Goal: Book appointment/travel/reservation: Book appointment/travel/reservation

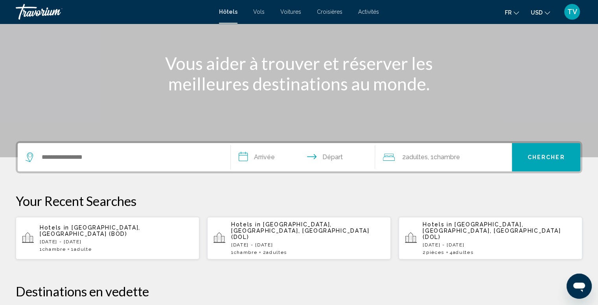
drag, startPoint x: 101, startPoint y: 148, endPoint x: 79, endPoint y: 163, distance: 26.9
click at [101, 148] on div "Search widget" at bounding box center [124, 157] width 197 height 28
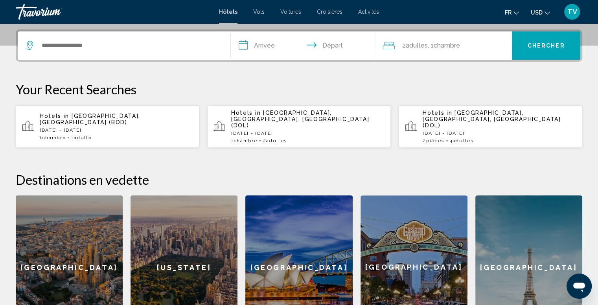
scroll to position [194, 0]
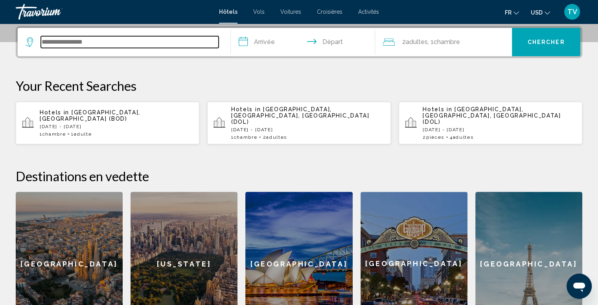
click at [76, 45] on input "Search widget" at bounding box center [130, 42] width 178 height 12
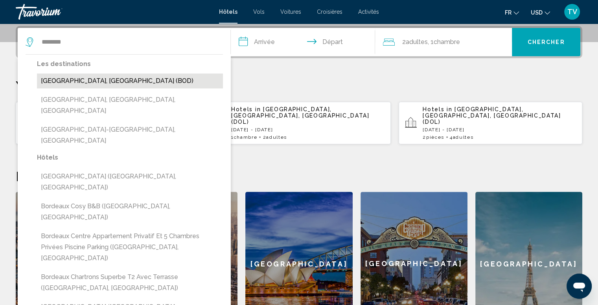
click at [116, 76] on button "Bordeaux, France (BOD)" at bounding box center [130, 81] width 186 height 15
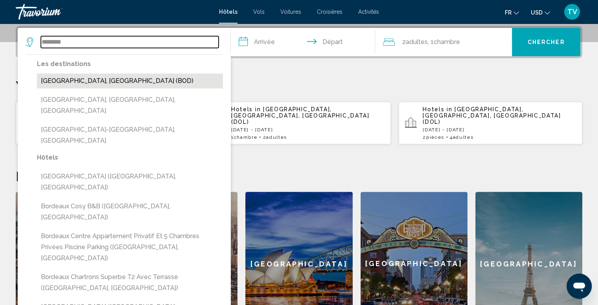
type input "**********"
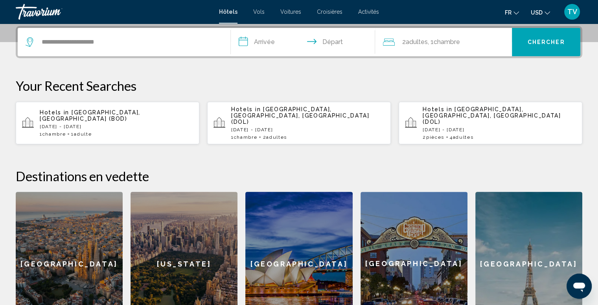
click at [244, 41] on input "**********" at bounding box center [305, 43] width 148 height 31
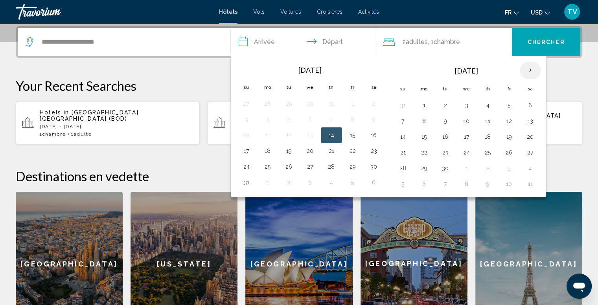
click at [528, 70] on th "Next month" at bounding box center [530, 70] width 21 height 17
click at [247, 68] on th "Previous month" at bounding box center [246, 70] width 21 height 17
click at [510, 151] on button "26" at bounding box center [509, 152] width 13 height 11
click at [533, 148] on button "27" at bounding box center [530, 152] width 13 height 11
type input "**********"
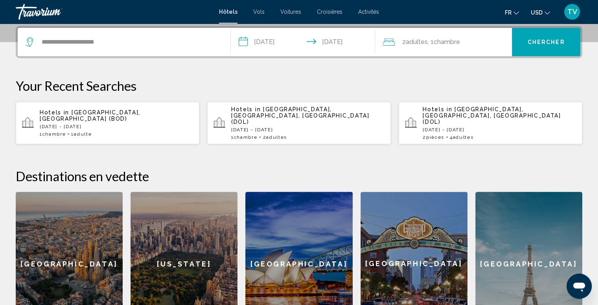
click at [410, 40] on span "Adultes" at bounding box center [417, 41] width 22 height 7
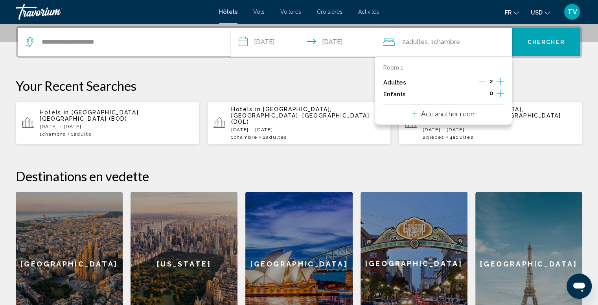
click at [480, 82] on icon "Decrement adults" at bounding box center [482, 81] width 7 height 7
click at [535, 42] on span "Chercher" at bounding box center [546, 42] width 37 height 6
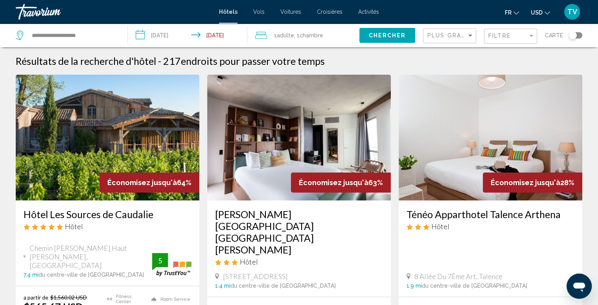
click at [510, 10] on span "fr" at bounding box center [508, 12] width 7 height 6
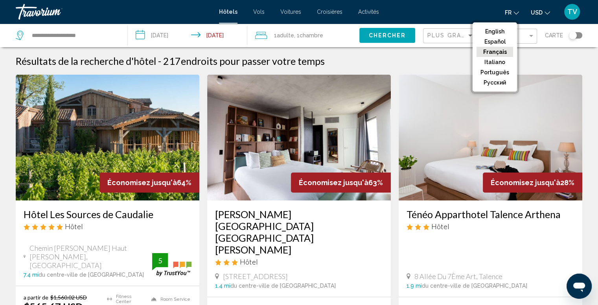
click at [543, 9] on button "USD USD ($) MXN (Mex$) CAD (Can$) GBP (£) EUR (€) AUD (A$) NZD (NZ$) CNY (CN¥)" at bounding box center [540, 12] width 19 height 11
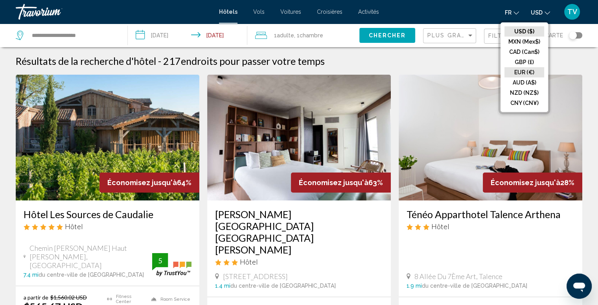
click at [527, 71] on button "EUR (€)" at bounding box center [525, 72] width 40 height 10
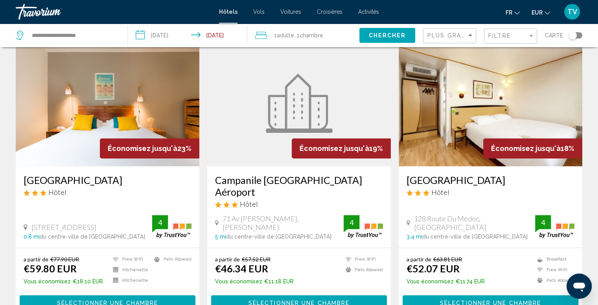
scroll to position [342, 0]
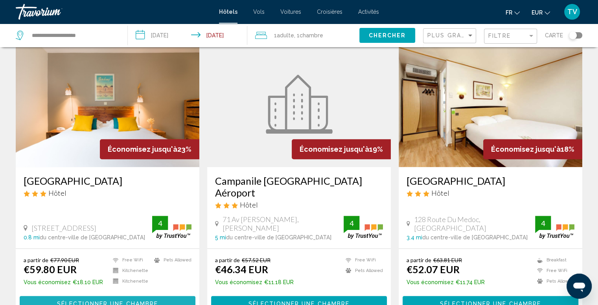
click at [107, 301] on span "Sélectionner une chambre" at bounding box center [107, 304] width 101 height 6
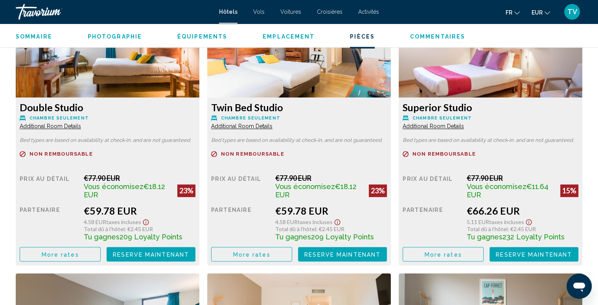
scroll to position [1115, 0]
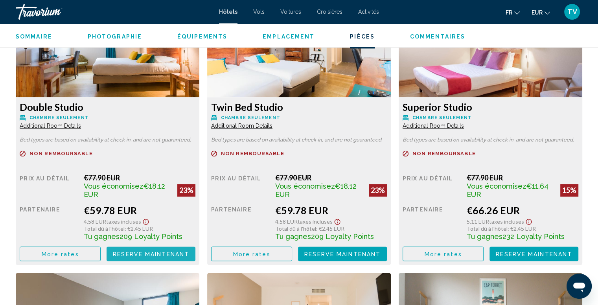
click at [136, 255] on span "Reserve maintenant" at bounding box center [151, 254] width 76 height 6
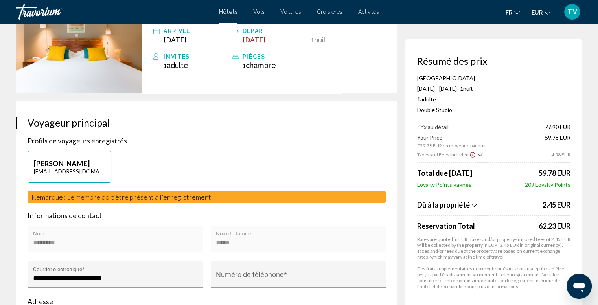
scroll to position [205, 0]
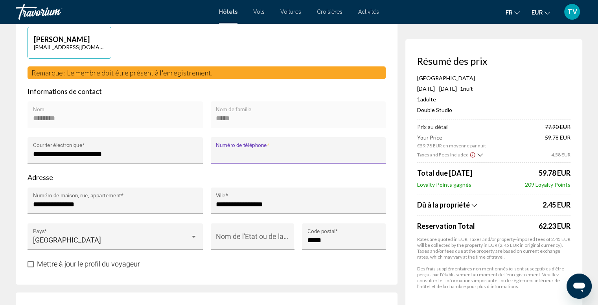
click at [238, 153] on input "Numéro de téléphone *" at bounding box center [298, 154] width 165 height 8
type input "**********"
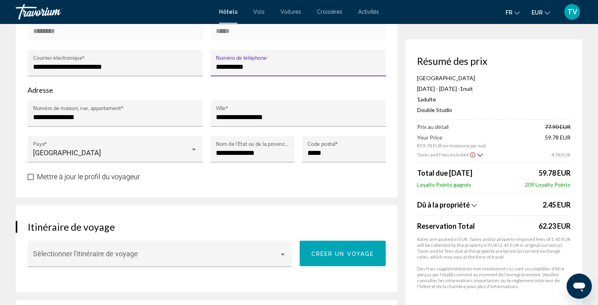
scroll to position [292, 0]
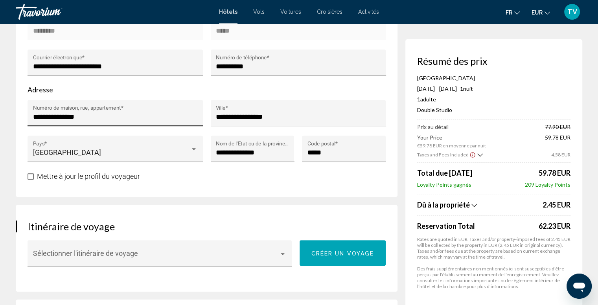
drag, startPoint x: 64, startPoint y: 110, endPoint x: 62, endPoint y: 115, distance: 5.5
click at [62, 115] on div "**********" at bounding box center [115, 115] width 165 height 21
click at [62, 115] on input "**********" at bounding box center [115, 117] width 165 height 8
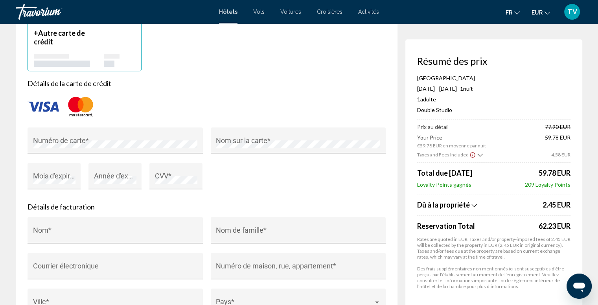
scroll to position [645, 0]
type input "**********"
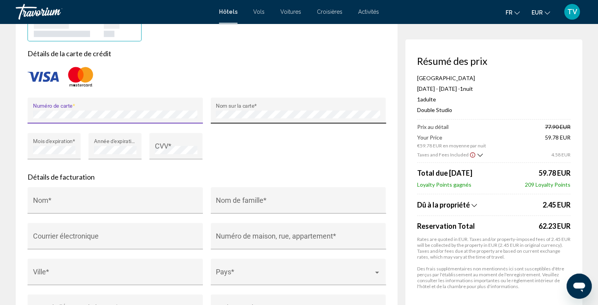
scroll to position [676, 0]
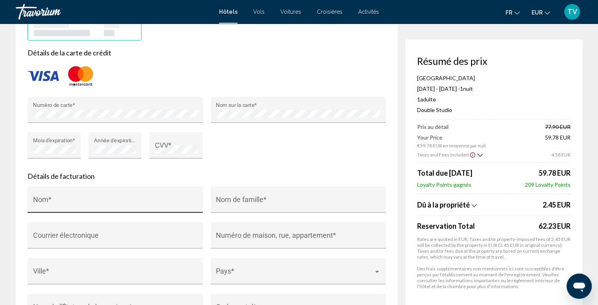
click at [88, 195] on div "Nom *" at bounding box center [115, 202] width 165 height 21
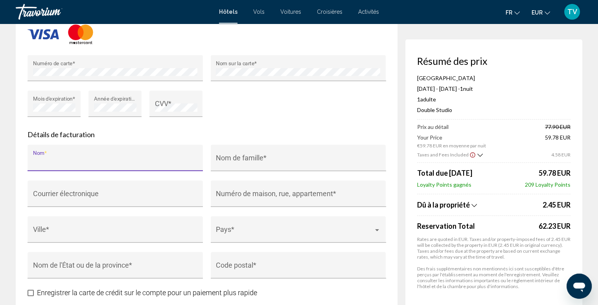
scroll to position [718, 0]
type input "*****"
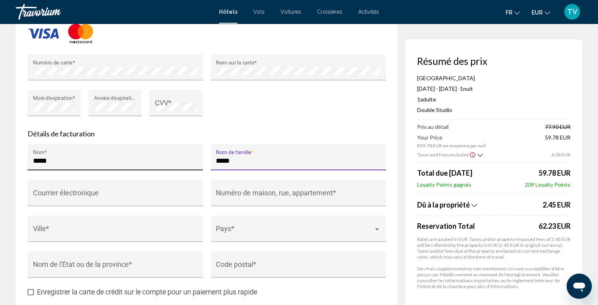
type input "*****"
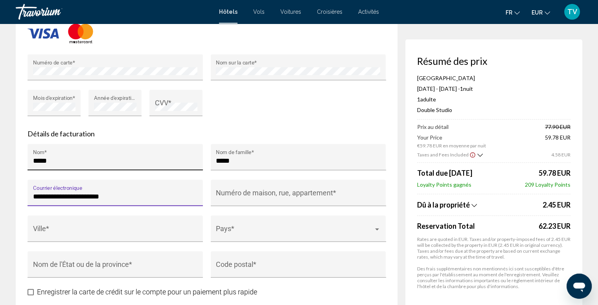
type input "**********"
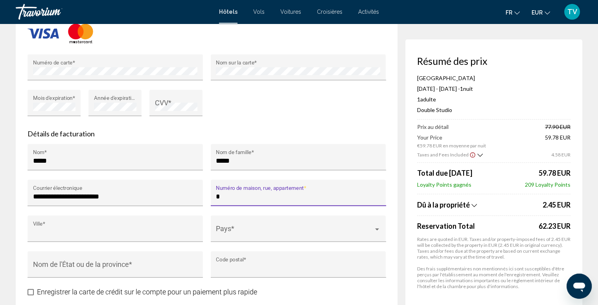
type input "**********"
type input "*****"
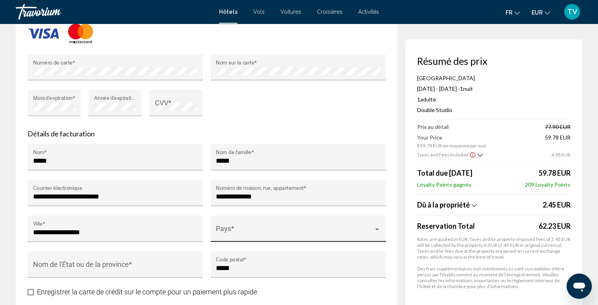
click at [225, 236] on div "Pays *" at bounding box center [298, 231] width 165 height 21
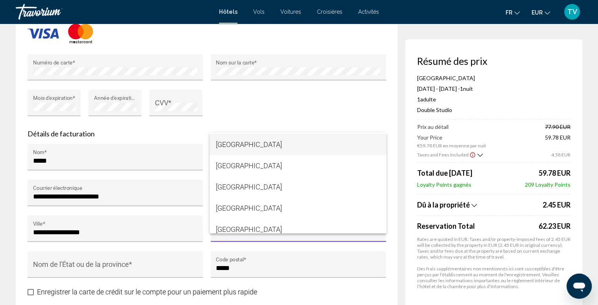
scroll to position [1553, 0]
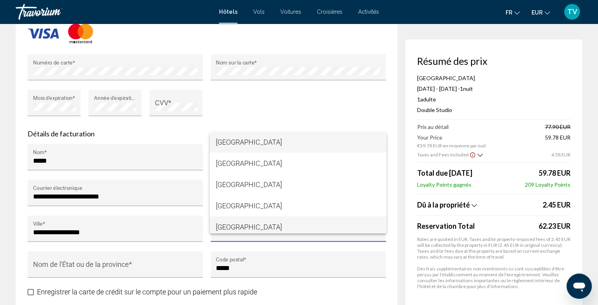
click at [235, 221] on span "France" at bounding box center [298, 226] width 164 height 21
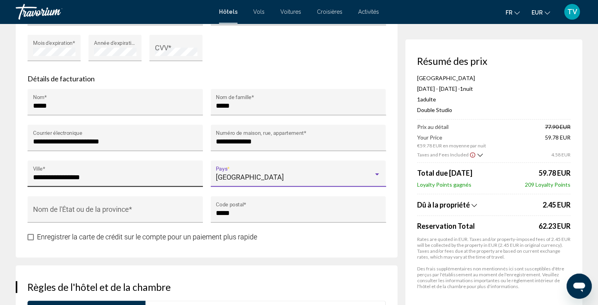
scroll to position [774, 0]
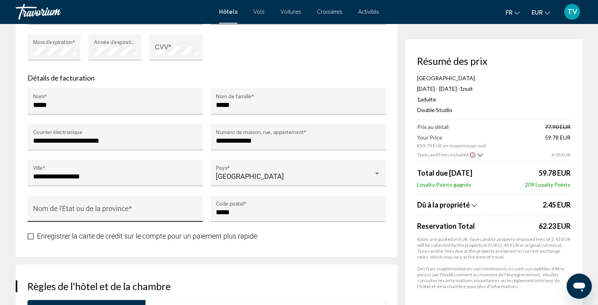
click at [107, 201] on div "Nom de l'État ou de la province *" at bounding box center [115, 211] width 165 height 21
type input "**********"
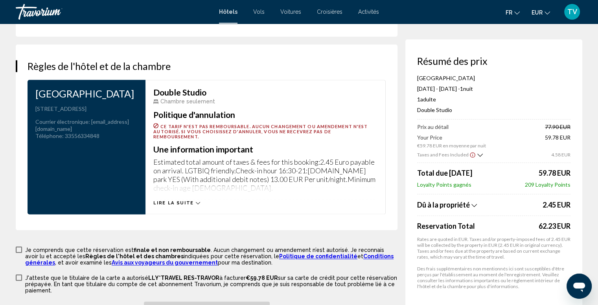
scroll to position [983, 0]
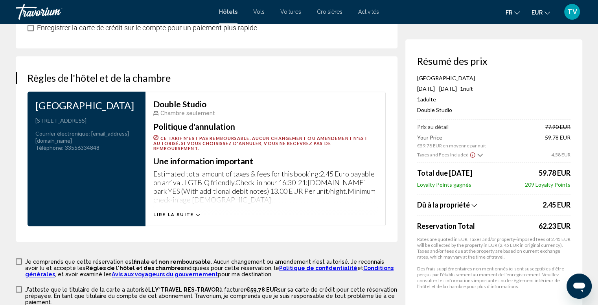
click at [189, 212] on span "Lire la suite" at bounding box center [173, 214] width 40 height 5
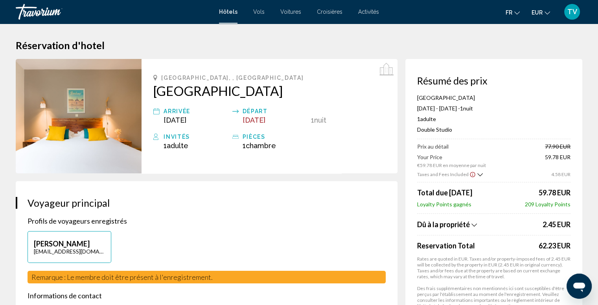
scroll to position [39, 0]
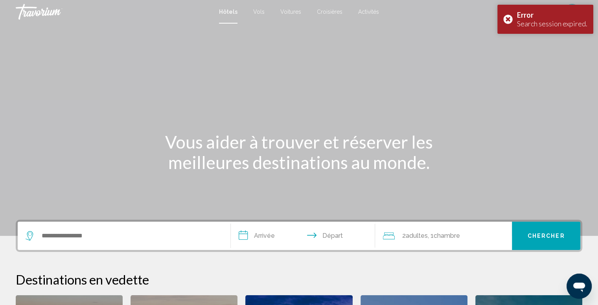
scroll to position [428, 0]
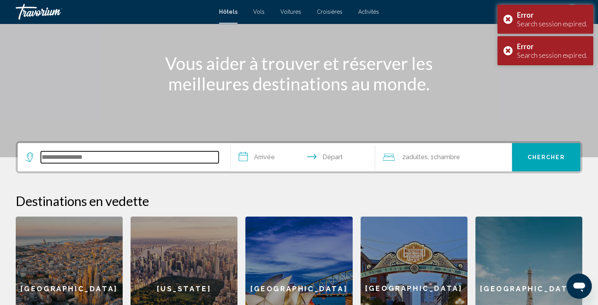
click at [66, 159] on input "Search widget" at bounding box center [130, 157] width 178 height 12
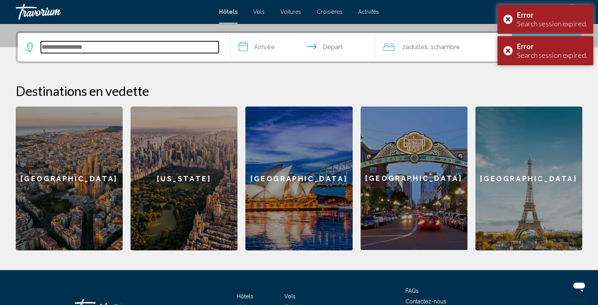
scroll to position [194, 0]
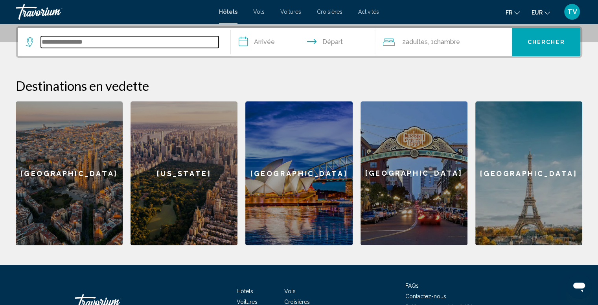
click at [100, 39] on input "Search widget" at bounding box center [130, 42] width 178 height 12
click at [86, 44] on input "Search widget" at bounding box center [130, 42] width 178 height 12
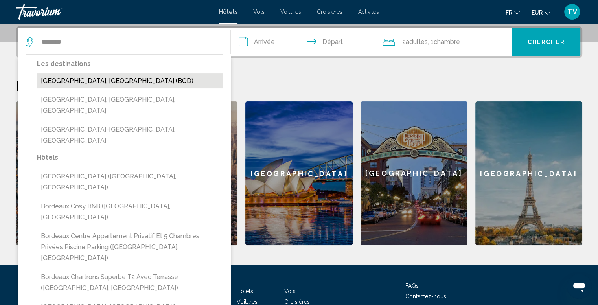
click at [75, 78] on button "Bordeaux, France (BOD)" at bounding box center [130, 81] width 186 height 15
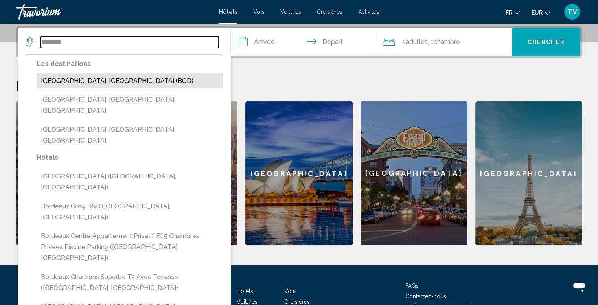
type input "**********"
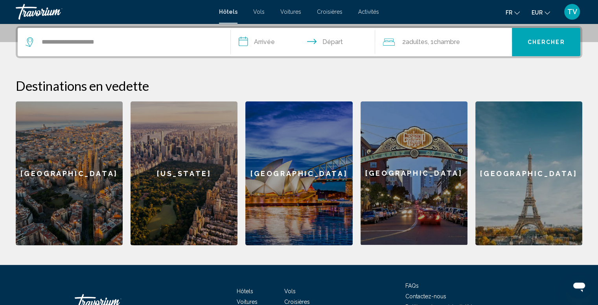
click at [258, 42] on input "**********" at bounding box center [305, 43] width 148 height 31
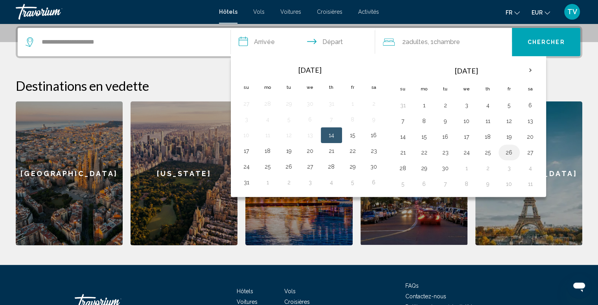
click at [508, 151] on button "26" at bounding box center [509, 152] width 13 height 11
click at [524, 151] on button "27" at bounding box center [530, 152] width 13 height 11
type input "**********"
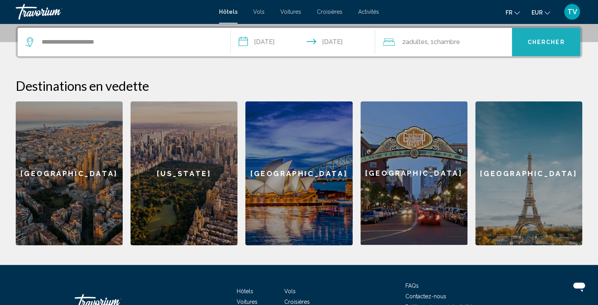
click at [532, 41] on span "Chercher" at bounding box center [546, 42] width 37 height 6
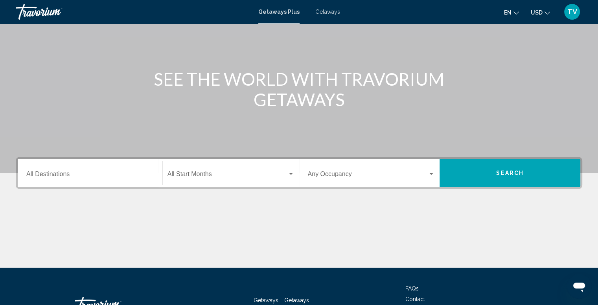
scroll to position [72, 0]
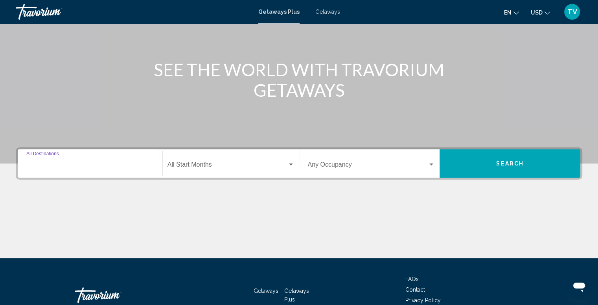
click at [66, 166] on input "Destination All Destinations" at bounding box center [89, 166] width 127 height 7
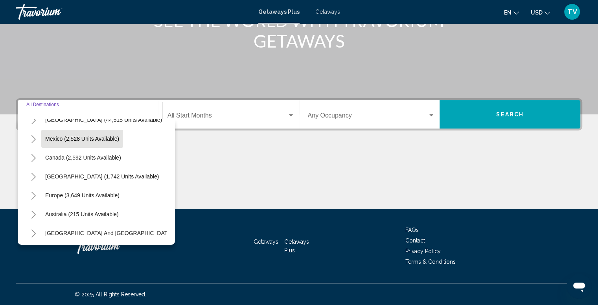
scroll to position [36, 0]
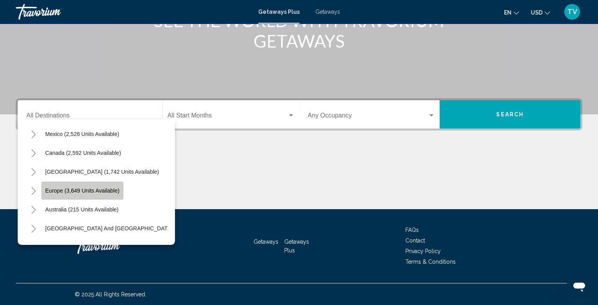
click at [88, 188] on span "Europe (3,649 units available)" at bounding box center [82, 191] width 74 height 6
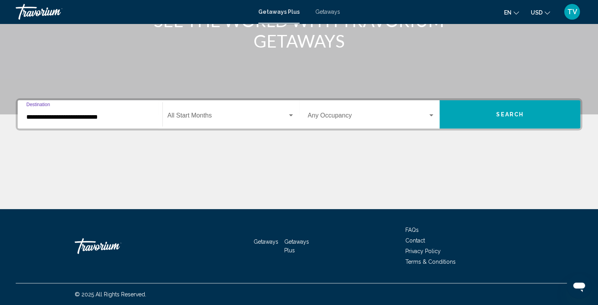
click at [114, 116] on input "**********" at bounding box center [89, 117] width 127 height 7
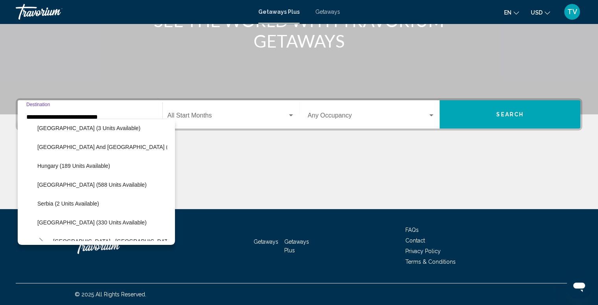
scroll to position [255, 0]
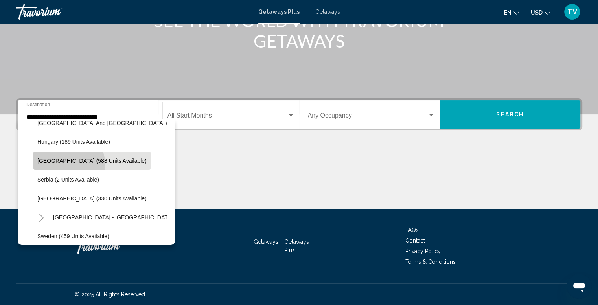
click at [61, 165] on button "Italy (588 units available)" at bounding box center [91, 161] width 117 height 18
type input "**********"
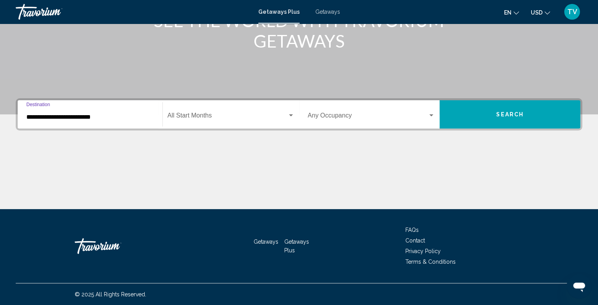
click at [235, 114] on span "Search widget" at bounding box center [228, 117] width 120 height 7
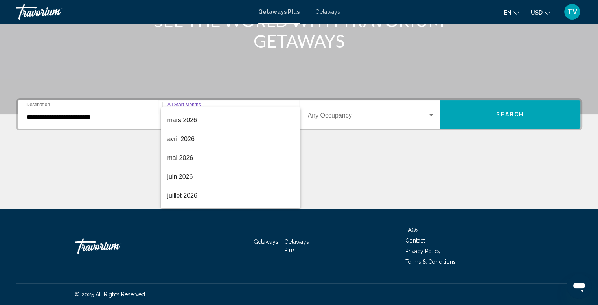
scroll to position [164, 0]
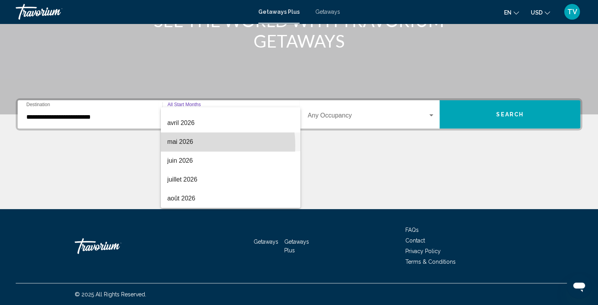
click at [186, 146] on span "mai 2026" at bounding box center [230, 142] width 127 height 19
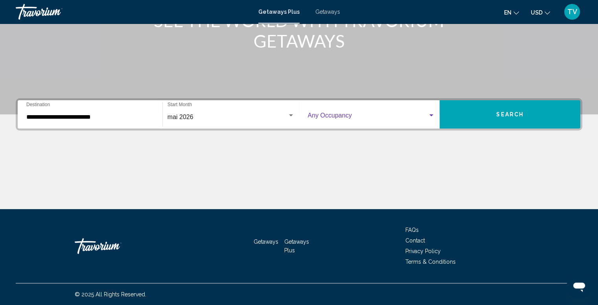
click at [338, 119] on span "Search widget" at bounding box center [368, 117] width 120 height 7
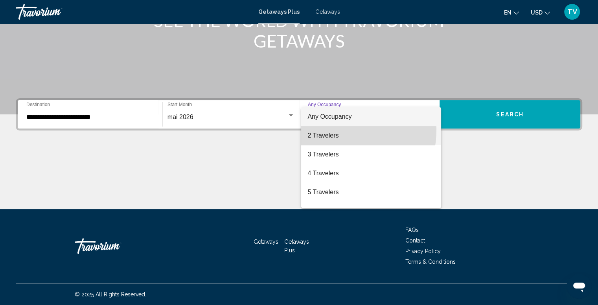
click at [334, 130] on span "2 Travelers" at bounding box center [371, 135] width 127 height 19
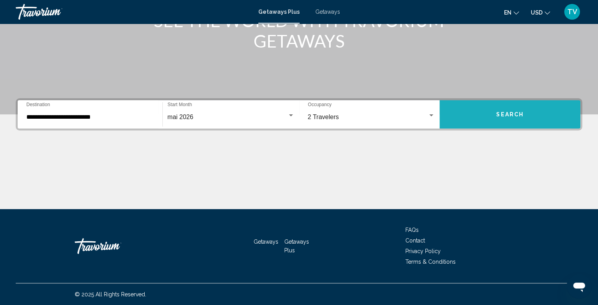
click at [478, 126] on button "Search" at bounding box center [510, 114] width 141 height 28
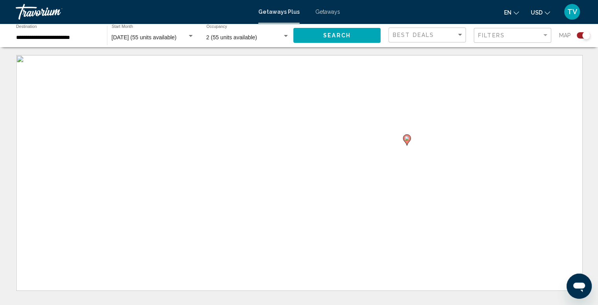
click at [519, 15] on ul "en English Español Français Italiano Português русский USD USD ($) MXN (Mex$) C…" at bounding box center [533, 12] width 58 height 13
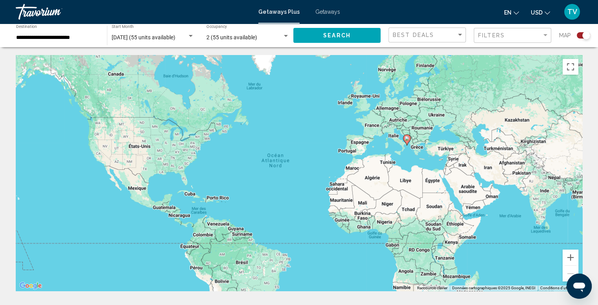
click at [516, 14] on icon "Change language" at bounding box center [517, 13] width 6 height 6
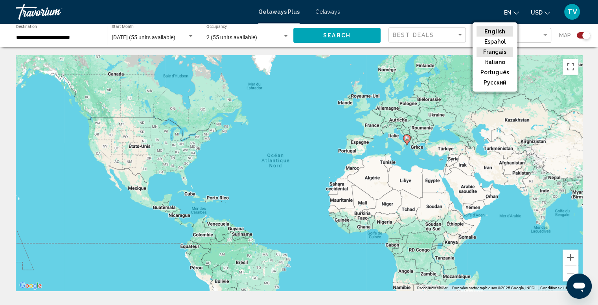
click at [496, 55] on button "Français" at bounding box center [495, 52] width 37 height 10
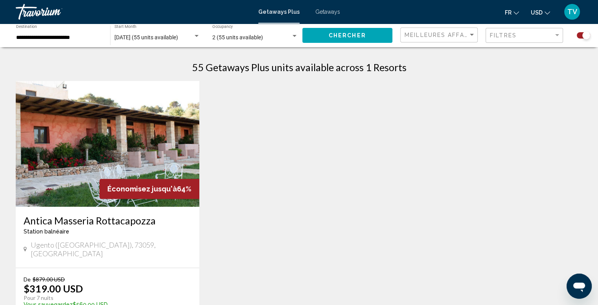
scroll to position [246, 0]
click at [100, 164] on img "Main content" at bounding box center [108, 144] width 184 height 126
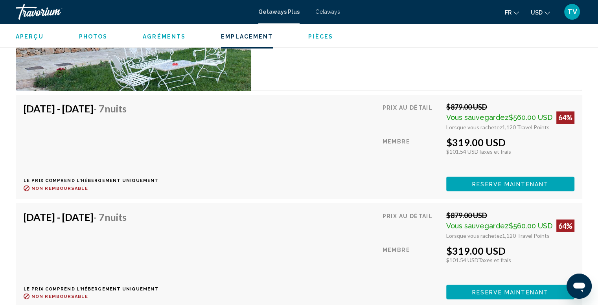
scroll to position [1333, 0]
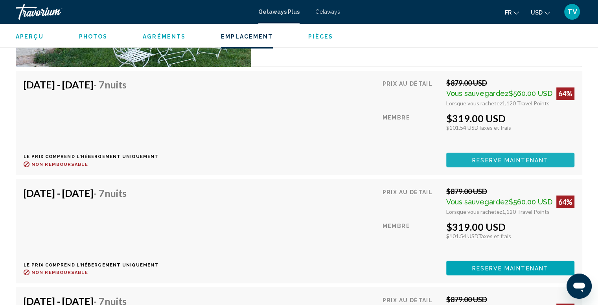
click at [482, 157] on span "Reserve maintenant" at bounding box center [511, 160] width 76 height 6
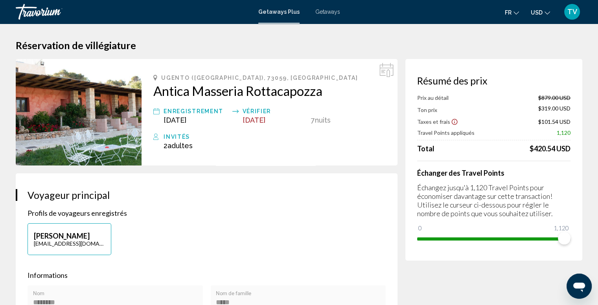
scroll to position [75, 0]
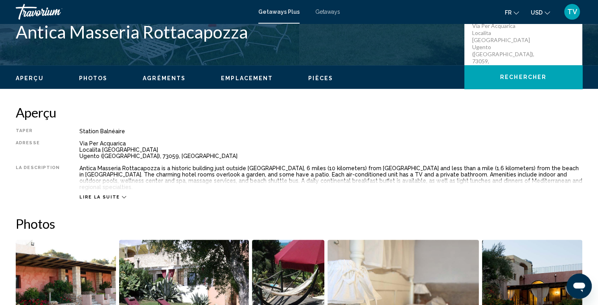
scroll to position [263, 0]
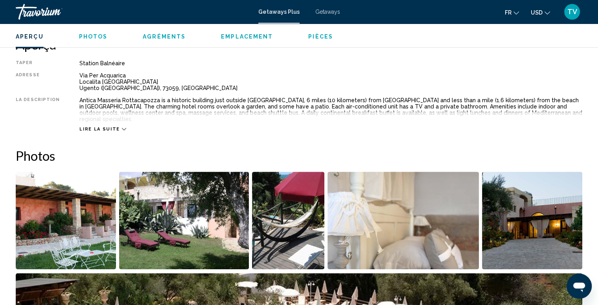
click at [85, 127] on span "Lire la suite" at bounding box center [99, 129] width 40 height 5
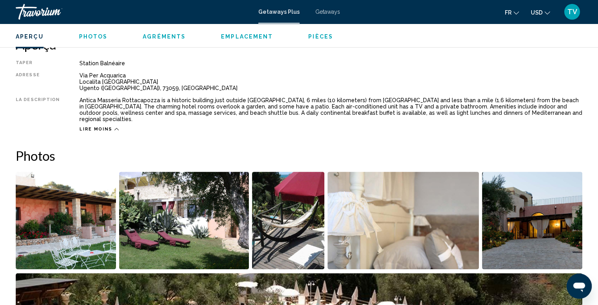
click at [209, 107] on div "Antica Masseria Rottacapozza is a historic building just outside Marina di Ugen…" at bounding box center [330, 109] width 503 height 25
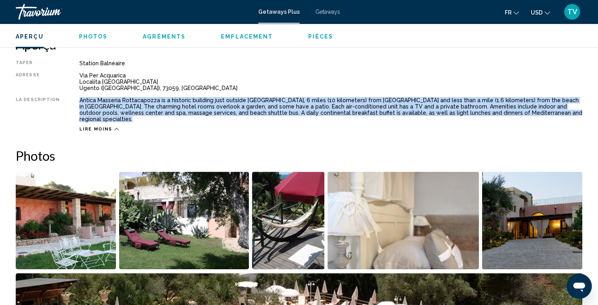
click at [209, 107] on div "Antica Masseria Rottacapozza is a historic building just outside Marina di Ugen…" at bounding box center [330, 109] width 503 height 25
copy div "Antica Masseria Rottacapozza is a historic building just outside Marina di Ugen…"
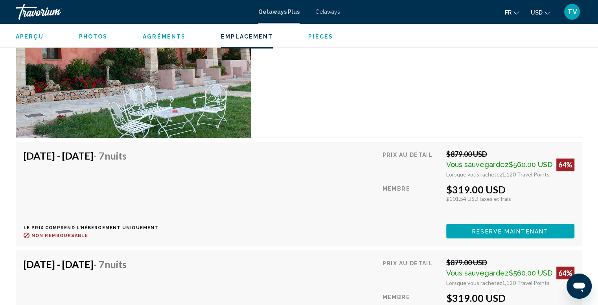
scroll to position [1285, 0]
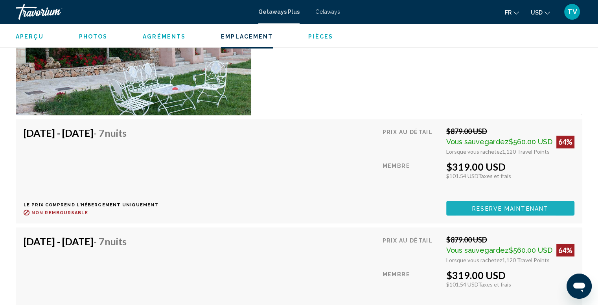
click at [466, 207] on button "Reserve maintenant" at bounding box center [511, 208] width 128 height 15
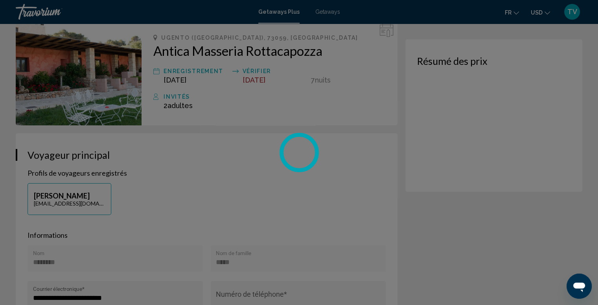
scroll to position [41, 0]
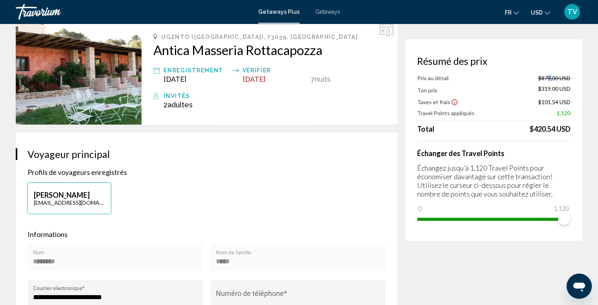
drag, startPoint x: 543, startPoint y: 78, endPoint x: 551, endPoint y: 79, distance: 8.0
click at [551, 79] on span "$879.00 USD" at bounding box center [555, 78] width 32 height 7
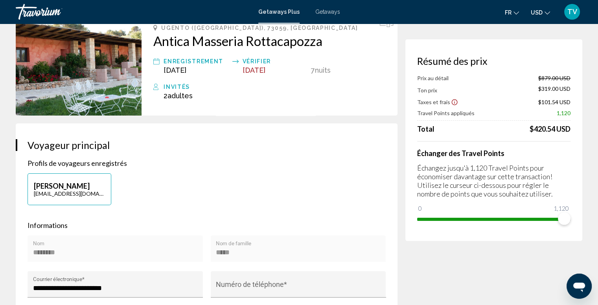
scroll to position [50, 0]
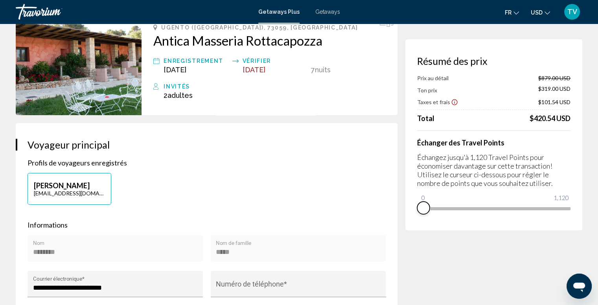
drag, startPoint x: 561, startPoint y: 219, endPoint x: 425, endPoint y: 218, distance: 136.5
click at [425, 214] on span "Main content" at bounding box center [423, 208] width 13 height 13
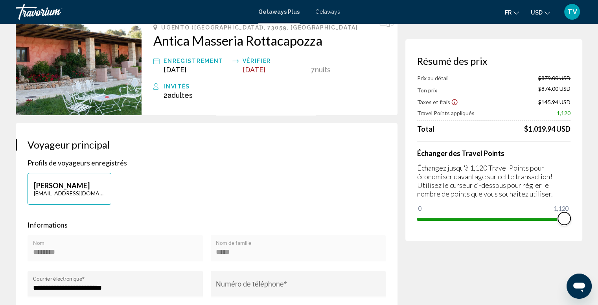
drag, startPoint x: 422, startPoint y: 216, endPoint x: 604, endPoint y: 209, distance: 182.3
click at [598, 209] on html "Passer au contenu principal Getaways Plus Getaways fr English Español Français …" at bounding box center [299, 102] width 598 height 305
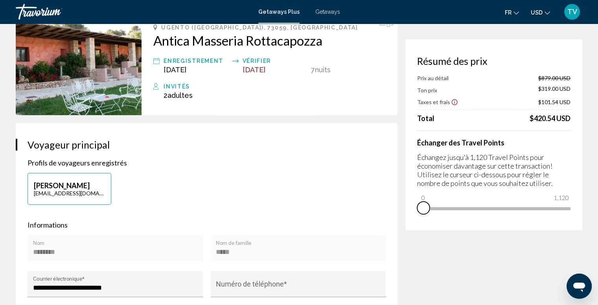
drag, startPoint x: 566, startPoint y: 217, endPoint x: 348, endPoint y: 216, distance: 218.4
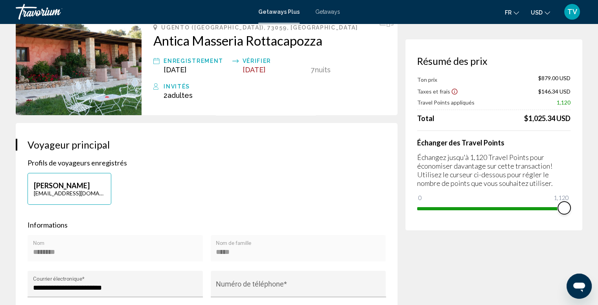
drag, startPoint x: 420, startPoint y: 199, endPoint x: 604, endPoint y: 206, distance: 183.9
click at [598, 206] on html "Passer au contenu principal Getaways Plus Getaways fr English Español Français …" at bounding box center [299, 102] width 598 height 305
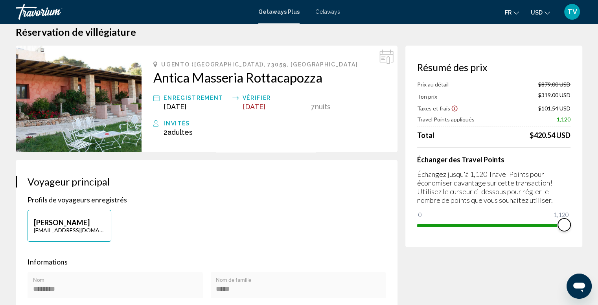
scroll to position [14, 0]
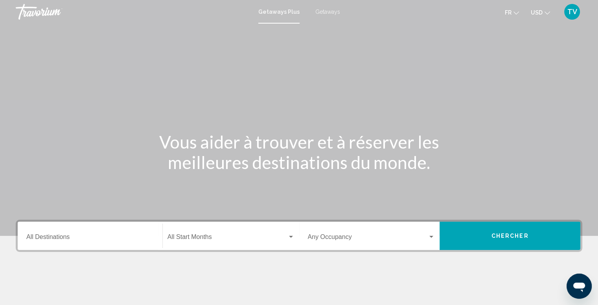
click at [69, 232] on div "Destination All Destinations" at bounding box center [89, 236] width 127 height 25
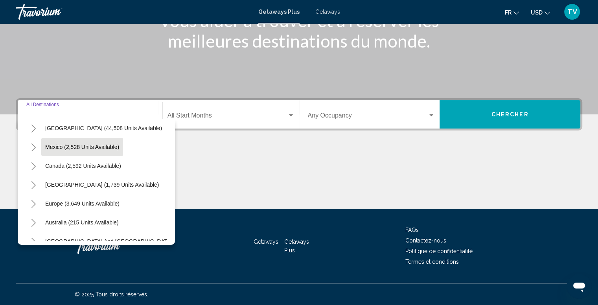
scroll to position [24, 0]
click at [33, 201] on icon "Toggle Europe (3,649 units available)" at bounding box center [34, 204] width 6 height 8
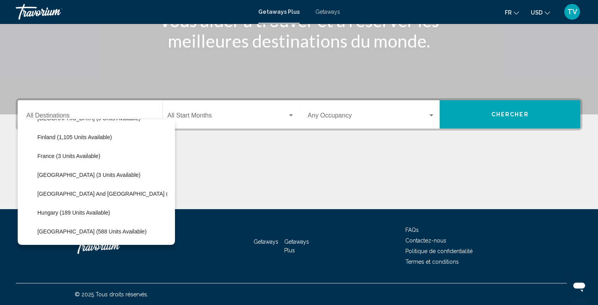
scroll to position [186, 0]
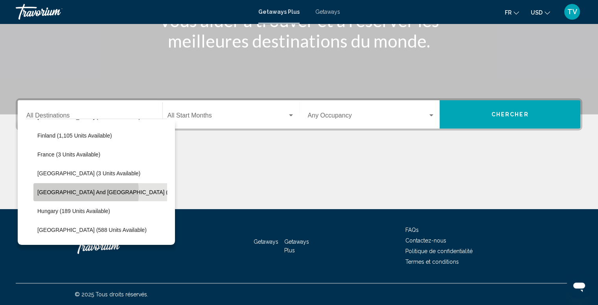
click at [70, 192] on span "Greece and Cyprus (10 units available)" at bounding box center [125, 192] width 176 height 6
type input "**********"
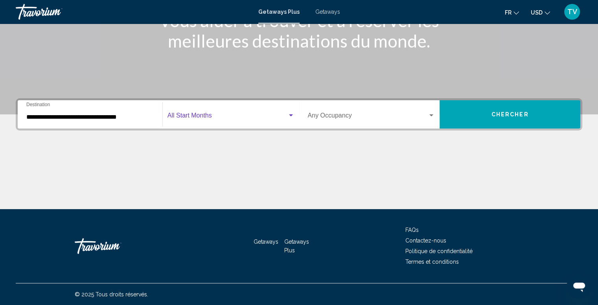
click at [229, 118] on span "Search widget" at bounding box center [228, 117] width 120 height 7
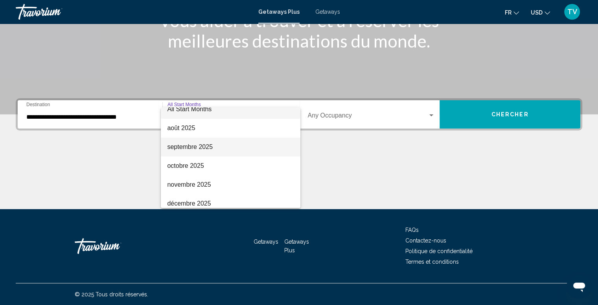
scroll to position [8, 0]
click at [212, 141] on span "septembre 2025" at bounding box center [230, 146] width 127 height 19
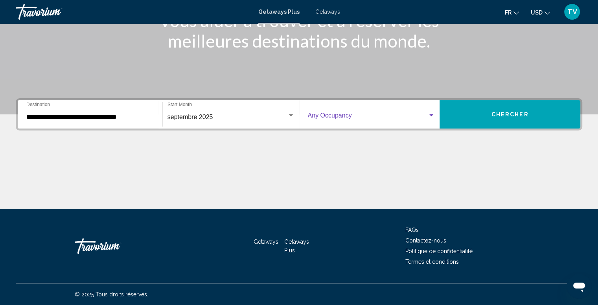
click at [318, 114] on span "Search widget" at bounding box center [368, 117] width 120 height 7
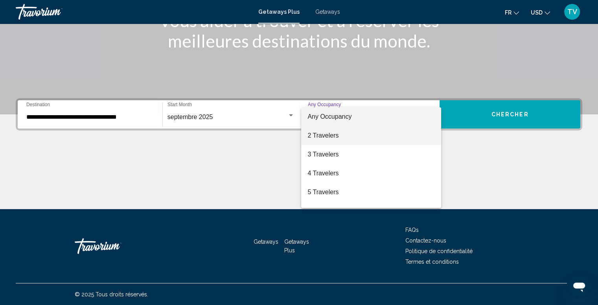
click at [335, 139] on span "2 Travelers" at bounding box center [371, 135] width 127 height 19
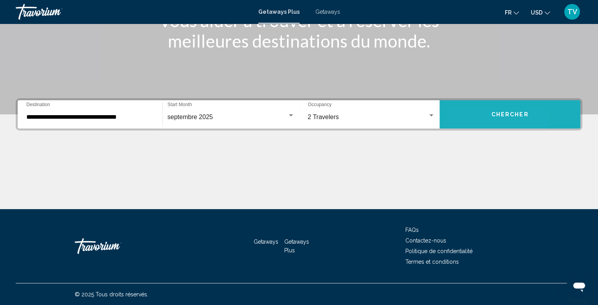
click at [466, 125] on button "Chercher" at bounding box center [510, 114] width 141 height 28
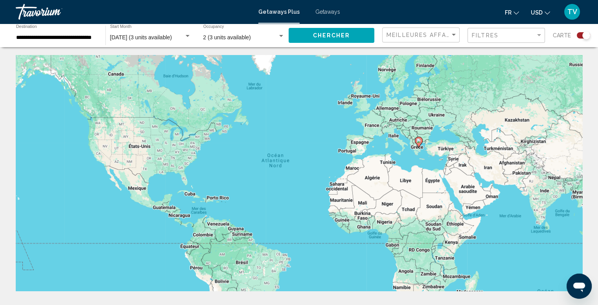
click at [157, 36] on span "septembre 2025 (3 units available)" at bounding box center [141, 37] width 62 height 6
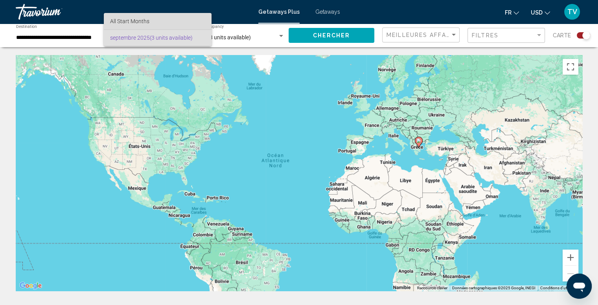
click at [172, 23] on span "All Start Months" at bounding box center [157, 21] width 95 height 17
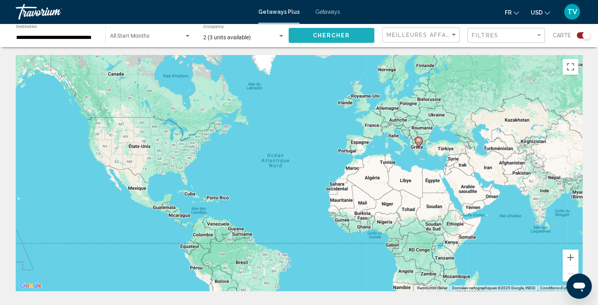
click at [305, 31] on button "Chercher" at bounding box center [332, 35] width 86 height 15
click at [436, 156] on div "Pour activer le glissement avec le clavier, appuyez sur Alt+Entrée. Une fois ce…" at bounding box center [299, 173] width 567 height 236
drag, startPoint x: 570, startPoint y: 256, endPoint x: 523, endPoint y: 229, distance: 54.0
click at [570, 257] on button "Zoom avant" at bounding box center [571, 258] width 16 height 16
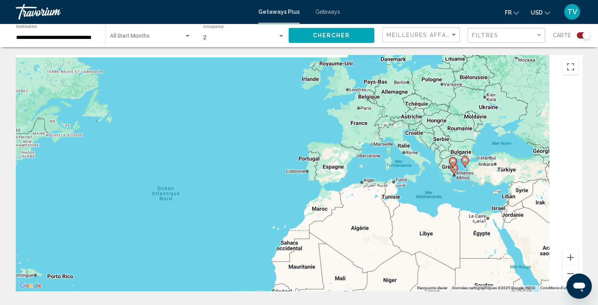
drag, startPoint x: 517, startPoint y: 178, endPoint x: 412, endPoint y: 231, distance: 117.0
click at [412, 231] on div "Pour activer le glissement avec le clavier, appuyez sur Alt+Entrée. Une fois ce…" at bounding box center [299, 173] width 567 height 236
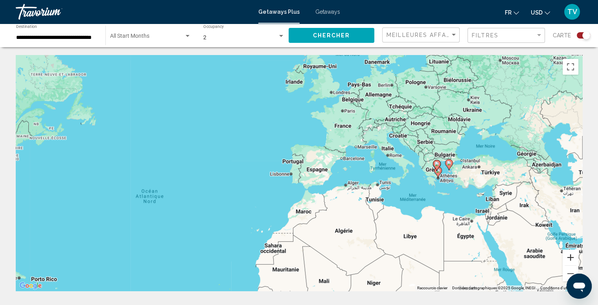
click at [569, 259] on button "Zoom avant" at bounding box center [571, 258] width 16 height 16
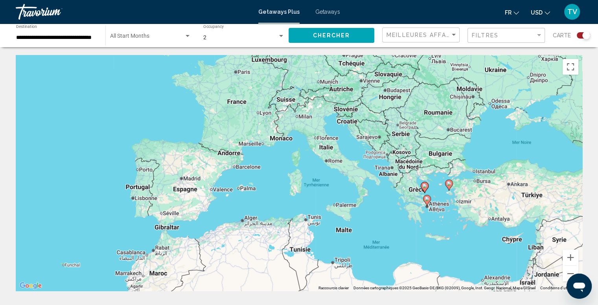
drag, startPoint x: 540, startPoint y: 204, endPoint x: 403, endPoint y: 227, distance: 139.3
click at [403, 227] on div "Pour activer le glissement avec le clavier, appuyez sur Alt+Entrée. Une fois ce…" at bounding box center [299, 173] width 567 height 236
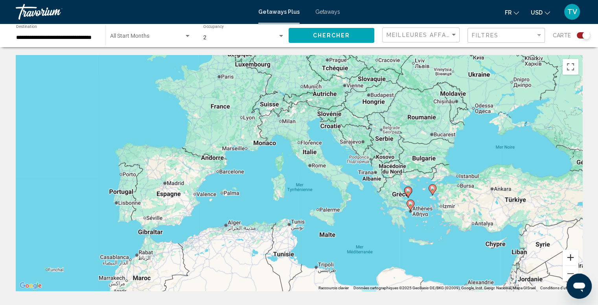
click at [573, 259] on button "Zoom avant" at bounding box center [571, 258] width 16 height 16
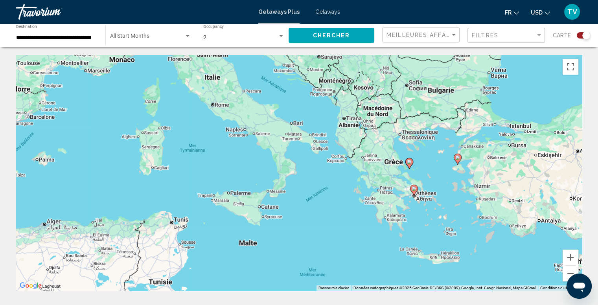
drag, startPoint x: 503, startPoint y: 233, endPoint x: 395, endPoint y: 179, distance: 121.1
click at [395, 179] on div "Pour activer le glissement avec le clavier, appuyez sur Alt+Entrée. Une fois ce…" at bounding box center [299, 173] width 567 height 236
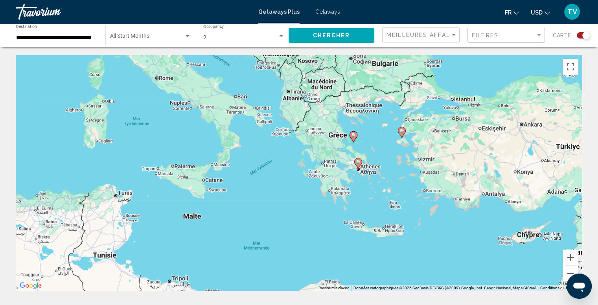
drag, startPoint x: 421, startPoint y: 181, endPoint x: 364, endPoint y: 155, distance: 62.7
click at [364, 155] on div "Pour activer le glissement avec le clavier, appuyez sur Alt+Entrée. Une fois ce…" at bounding box center [299, 173] width 567 height 236
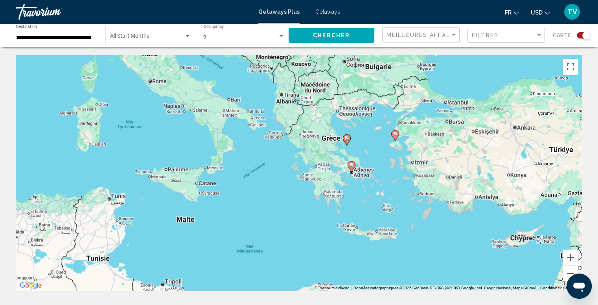
drag, startPoint x: 395, startPoint y: 164, endPoint x: 394, endPoint y: 170, distance: 6.1
click at [394, 170] on div "Pour activer le glissement avec le clavier, appuyez sur Alt+Entrée. Une fois ce…" at bounding box center [299, 173] width 567 height 236
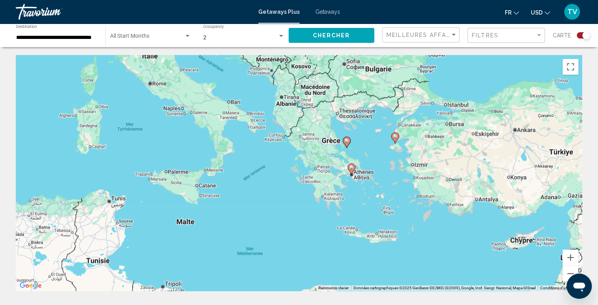
click at [347, 143] on icon "Main content" at bounding box center [346, 142] width 7 height 10
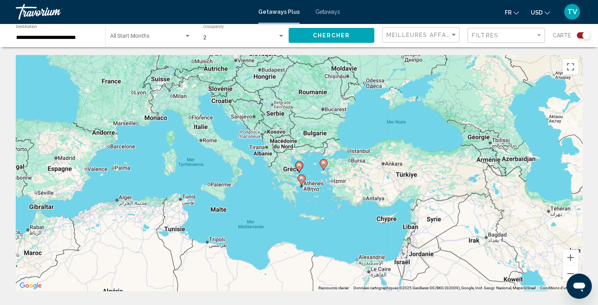
click at [299, 168] on icon "Main content" at bounding box center [298, 167] width 7 height 10
type input "**********"
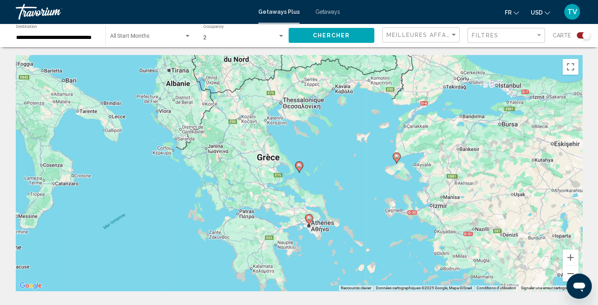
click at [299, 165] on image "Main content" at bounding box center [299, 165] width 5 height 5
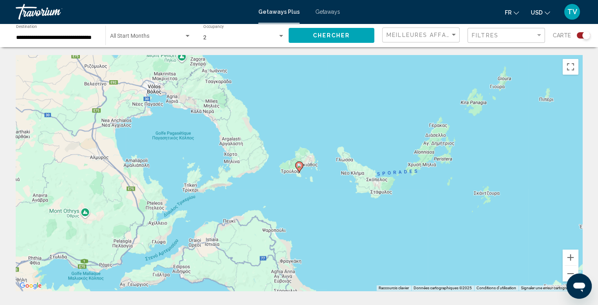
click at [299, 165] on image "Main content" at bounding box center [299, 165] width 5 height 5
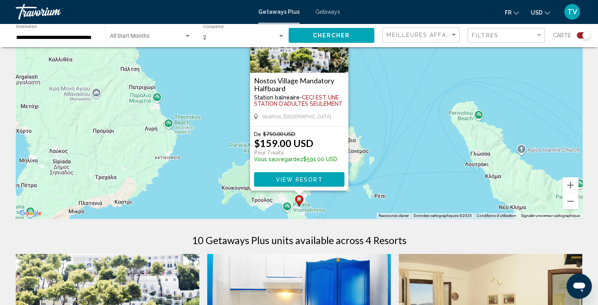
scroll to position [79, 0]
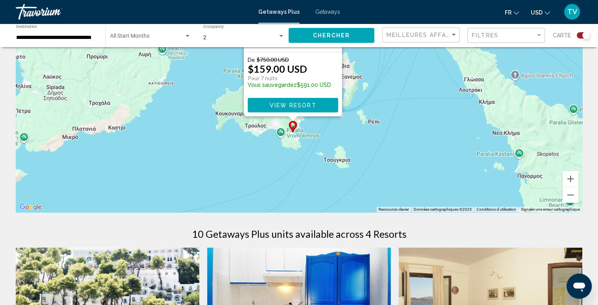
drag, startPoint x: 393, startPoint y: 172, endPoint x: 386, endPoint y: 101, distance: 70.7
click at [386, 101] on div "Pour activer le glissement avec le clavier, appuyez sur Alt+Entrée. Une fois ce…" at bounding box center [299, 94] width 567 height 236
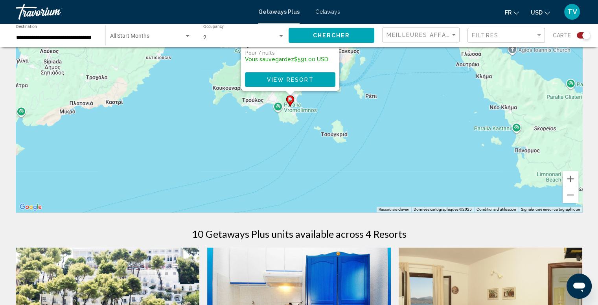
drag, startPoint x: 400, startPoint y: 144, endPoint x: 396, endPoint y: 94, distance: 49.8
click at [396, 94] on div "Pour activer le glissement avec le clavier, appuyez sur Alt+Entrée. Une fois ce…" at bounding box center [299, 94] width 567 height 236
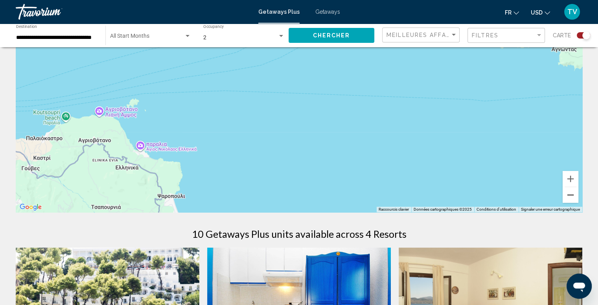
click at [570, 196] on button "Zoom arrière" at bounding box center [571, 195] width 16 height 16
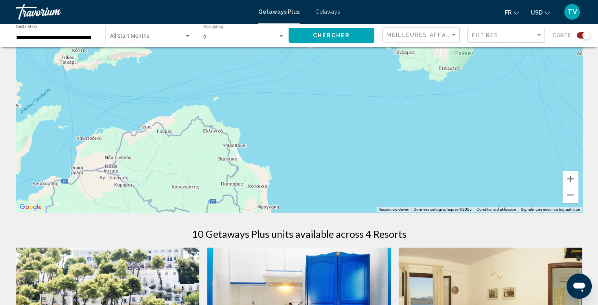
click at [568, 196] on button "Zoom arrière" at bounding box center [571, 195] width 16 height 16
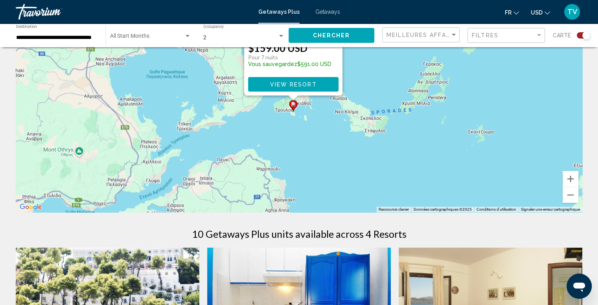
drag, startPoint x: 473, startPoint y: 131, endPoint x: 464, endPoint y: 199, distance: 69.4
click at [464, 199] on div "Pour activer le glissement avec le clavier, appuyez sur Alt+Entrée. Une fois ce…" at bounding box center [299, 94] width 567 height 236
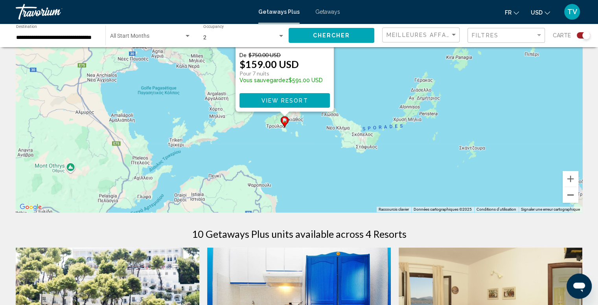
click at [570, 196] on button "Zoom arrière" at bounding box center [571, 195] width 16 height 16
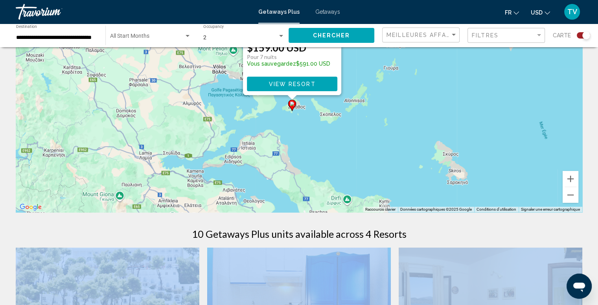
drag, startPoint x: 449, startPoint y: 228, endPoint x: 513, endPoint y: 164, distance: 91.0
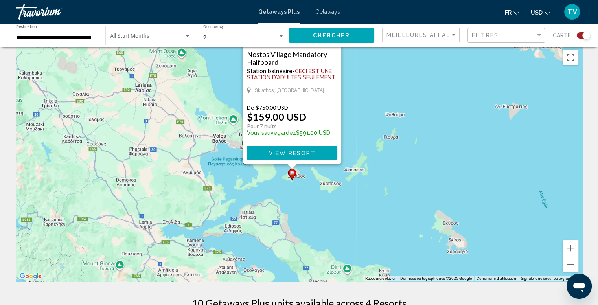
scroll to position [0, 0]
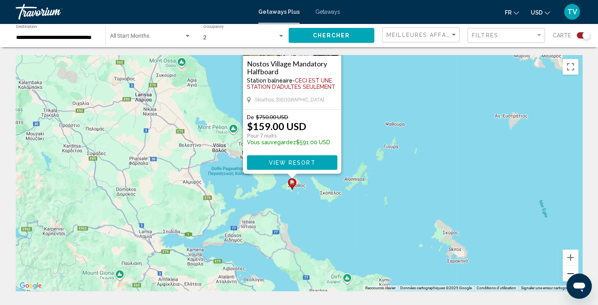
click at [568, 268] on button "Zoom arrière" at bounding box center [571, 274] width 16 height 16
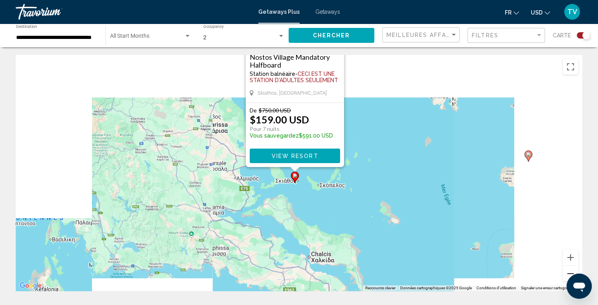
click at [568, 268] on button "Zoom arrière" at bounding box center [571, 274] width 16 height 16
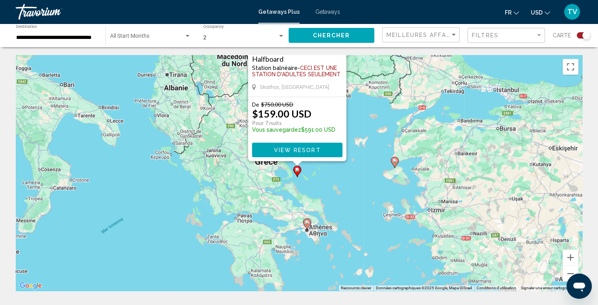
click at [307, 224] on image "Main content" at bounding box center [307, 222] width 5 height 5
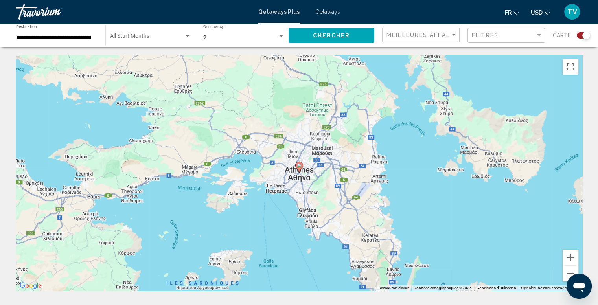
click at [300, 167] on image "Main content" at bounding box center [299, 165] width 5 height 5
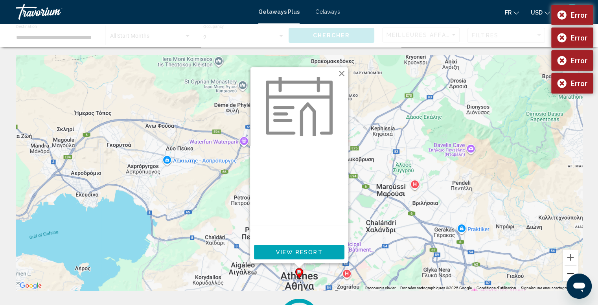
click at [570, 271] on button "Zoom arrière" at bounding box center [571, 274] width 16 height 16
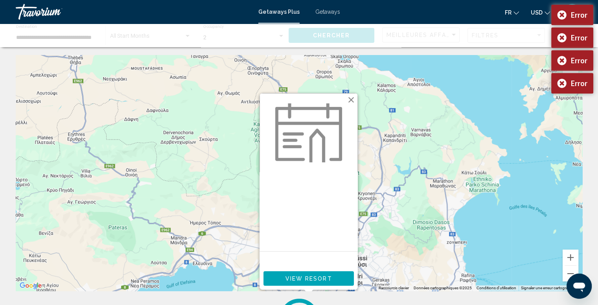
drag, startPoint x: 392, startPoint y: 105, endPoint x: 386, endPoint y: 145, distance: 40.2
click at [401, 186] on div "Pour activer le glissement avec le clavier, appuyez sur Alt+Entrée. Une fois ce…" at bounding box center [299, 173] width 567 height 236
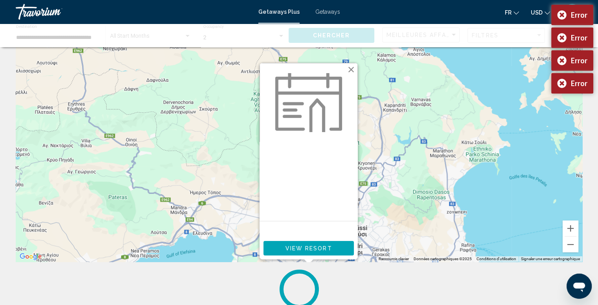
scroll to position [39, 0]
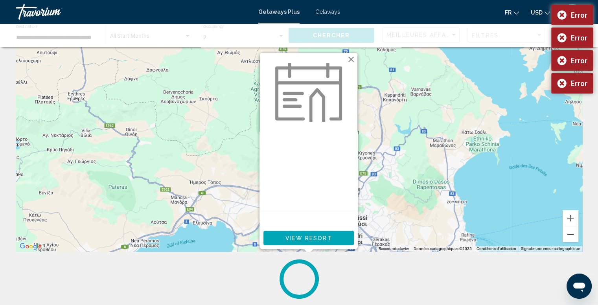
click at [570, 237] on button "Zoom arrière" at bounding box center [571, 235] width 16 height 16
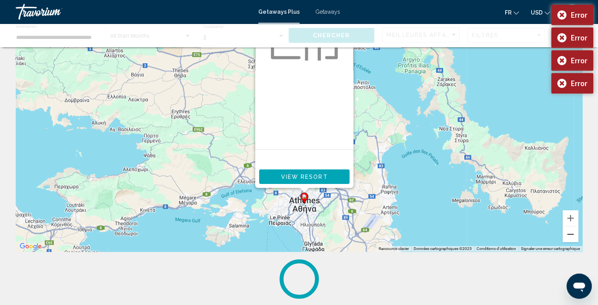
click at [570, 237] on button "Zoom arrière" at bounding box center [571, 235] width 16 height 16
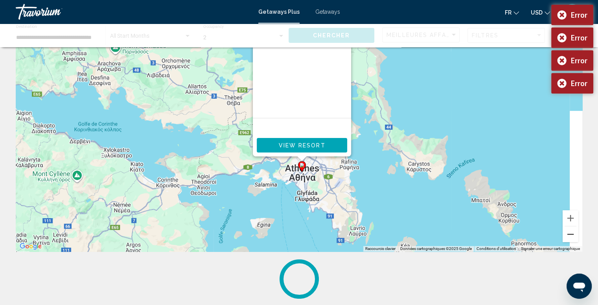
click at [570, 237] on button "Zoom arrière" at bounding box center [571, 235] width 16 height 16
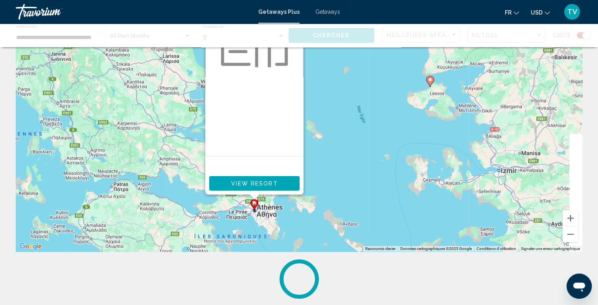
drag, startPoint x: 440, startPoint y: 156, endPoint x: 419, endPoint y: 180, distance: 31.8
click at [393, 218] on div "Pour activer le glissement avec le clavier, appuyez sur Alt+Entrée. Une fois ce…" at bounding box center [299, 134] width 567 height 236
click at [571, 237] on button "Zoom arrière" at bounding box center [571, 235] width 16 height 16
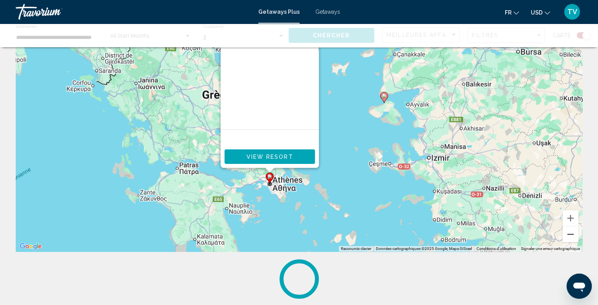
click at [571, 237] on button "Zoom arrière" at bounding box center [571, 235] width 16 height 16
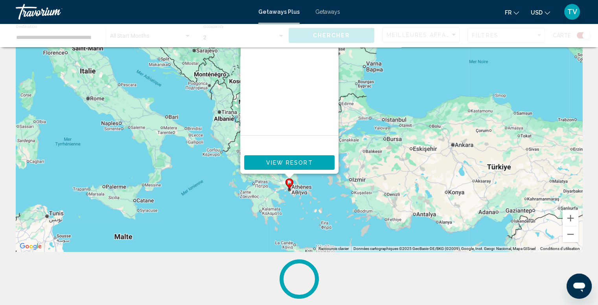
drag, startPoint x: 384, startPoint y: 160, endPoint x: 392, endPoint y: 207, distance: 47.2
click at [395, 214] on div "Pour activer le glissement avec le clavier, appuyez sur Alt+Entrée. Une fois ce…" at bounding box center [299, 134] width 567 height 236
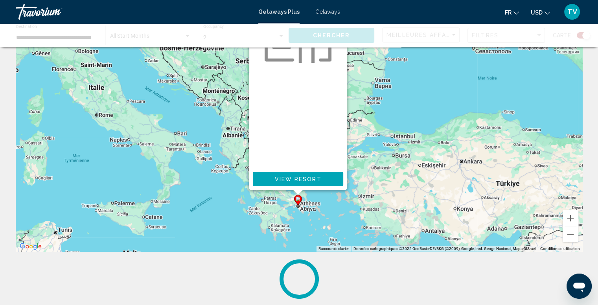
click at [396, 182] on div "Pour activer le glissement avec le clavier, appuyez sur Alt+Entrée. Une fois ce…" at bounding box center [299, 134] width 567 height 236
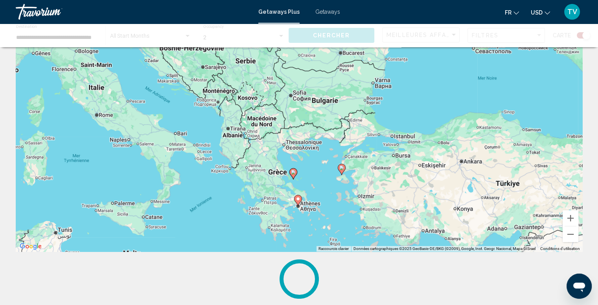
click at [293, 172] on image "Main content" at bounding box center [293, 172] width 5 height 5
click at [293, 170] on image "Main content" at bounding box center [293, 172] width 5 height 5
click at [293, 173] on image "Main content" at bounding box center [293, 172] width 5 height 5
click at [292, 175] on icon "Main content" at bounding box center [293, 174] width 7 height 10
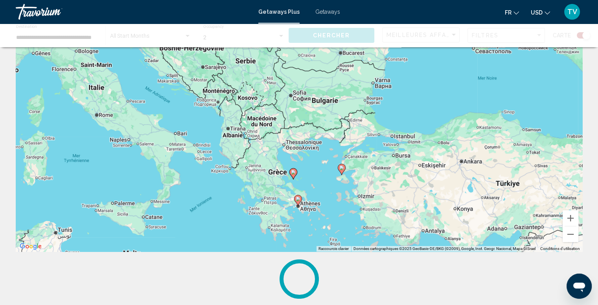
click at [291, 174] on image "Main content" at bounding box center [293, 172] width 5 height 5
drag, startPoint x: 571, startPoint y: 216, endPoint x: 441, endPoint y: 209, distance: 129.6
click at [568, 217] on button "Zoom avant" at bounding box center [571, 219] width 16 height 16
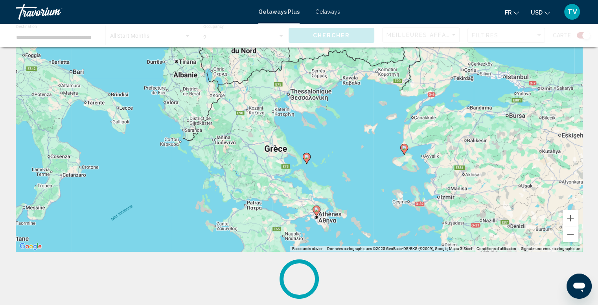
drag, startPoint x: 360, startPoint y: 202, endPoint x: 380, endPoint y: 136, distance: 69.1
click at [380, 136] on div "Pour activer le glissement avec le clavier, appuyez sur Alt+Entrée. Une fois ce…" at bounding box center [299, 134] width 567 height 236
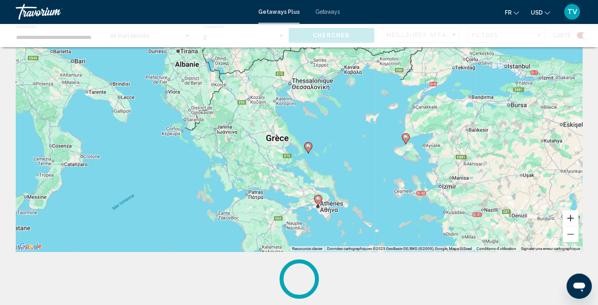
click at [568, 221] on button "Zoom avant" at bounding box center [571, 219] width 16 height 16
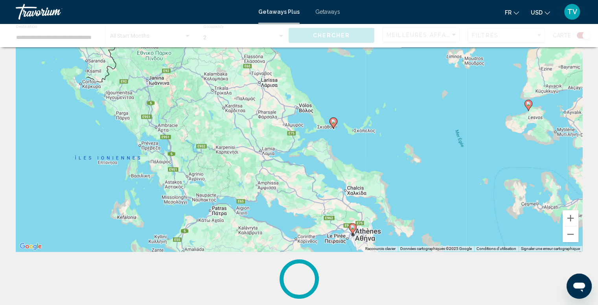
drag, startPoint x: 360, startPoint y: 185, endPoint x: 420, endPoint y: 151, distance: 69.1
click at [378, 134] on div "Pour activer le glissement avec le clavier, appuyez sur Alt+Entrée. Une fois ce…" at bounding box center [299, 134] width 567 height 236
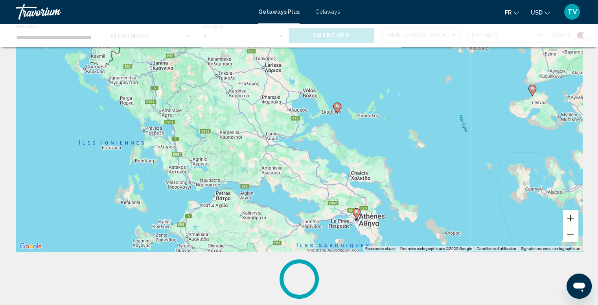
click at [567, 223] on button "Zoom avant" at bounding box center [571, 219] width 16 height 16
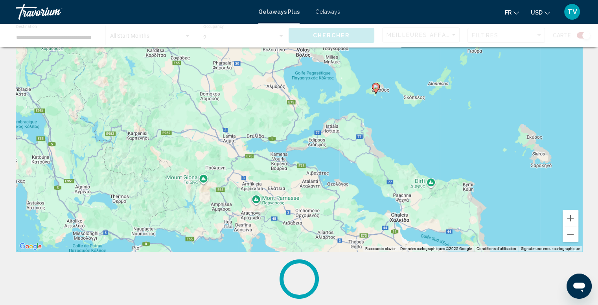
drag, startPoint x: 343, startPoint y: 104, endPoint x: 297, endPoint y: 161, distance: 73.1
click at [297, 161] on div "Pour activer le glissement avec le clavier, appuyez sur Alt+Entrée. Une fois ce…" at bounding box center [299, 134] width 567 height 236
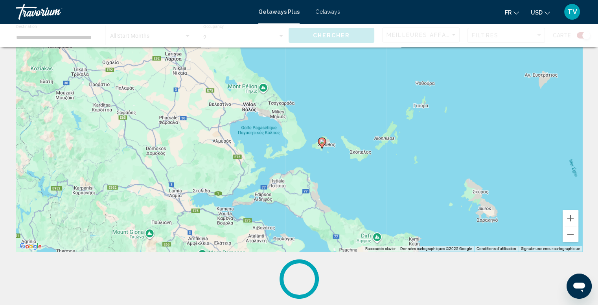
click at [323, 143] on image "Main content" at bounding box center [322, 141] width 5 height 5
click at [323, 140] on image "Main content" at bounding box center [322, 141] width 5 height 5
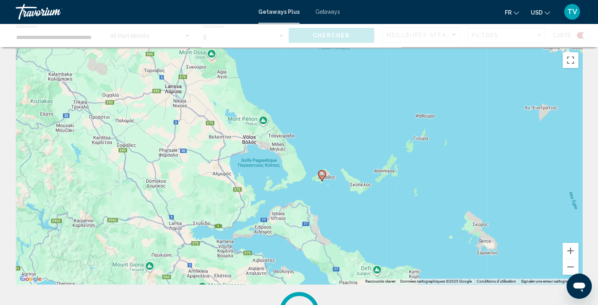
scroll to position [0, 0]
